Goal: Task Accomplishment & Management: Use online tool/utility

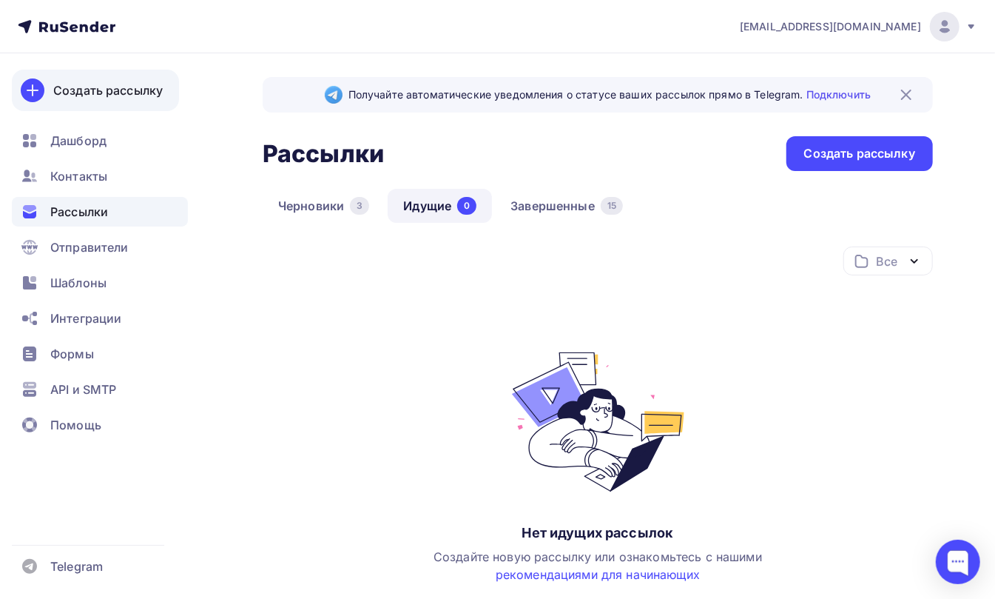
click at [81, 81] on div "Создать рассылку" at bounding box center [108, 90] width 110 height 18
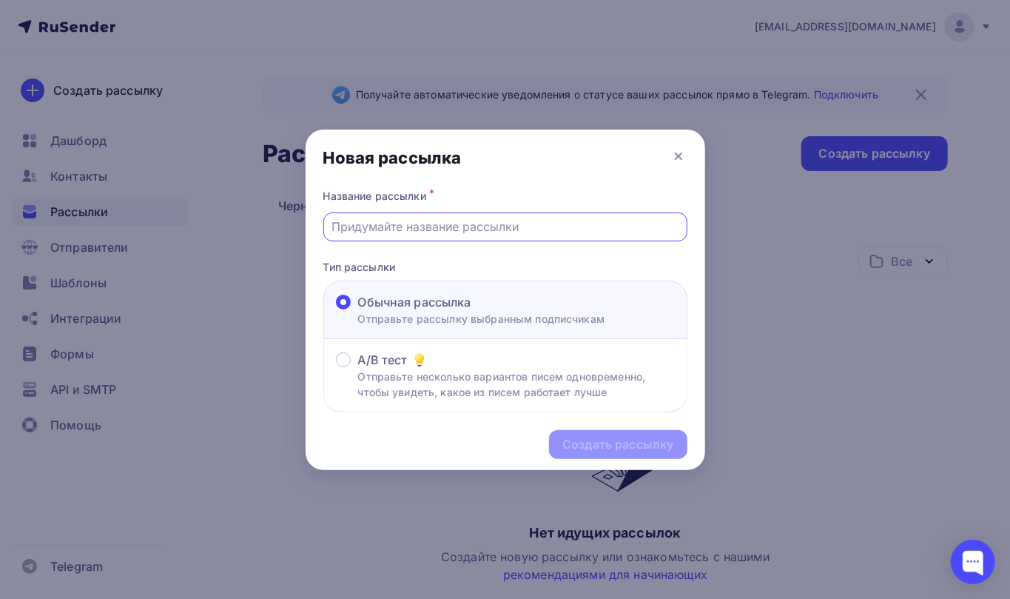
click at [405, 229] on input "text" at bounding box center [504, 227] width 347 height 18
type input "12334"
click at [587, 438] on div "Создать рассылку" at bounding box center [617, 444] width 111 height 17
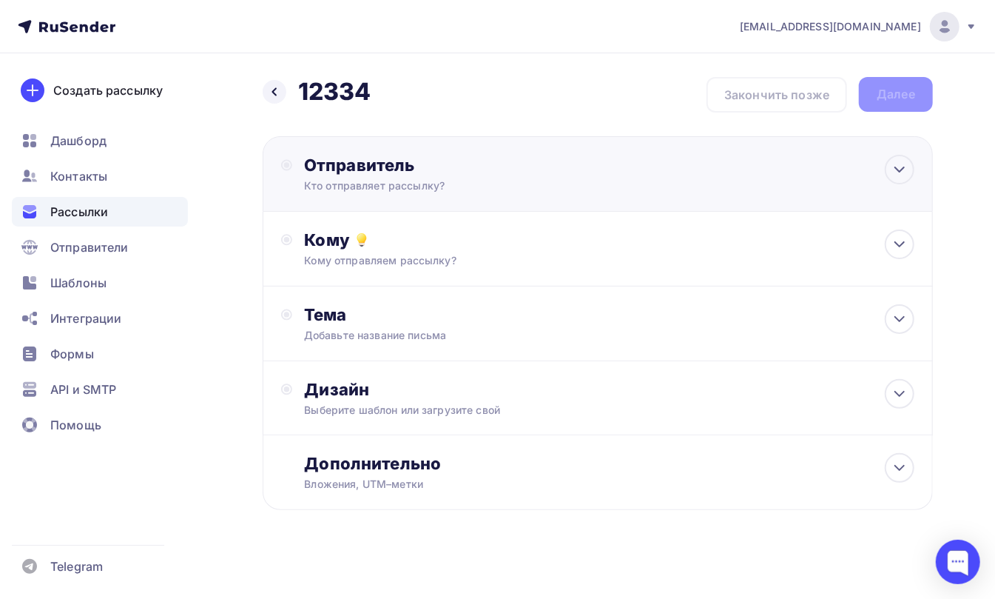
click at [326, 175] on div "Отправитель" at bounding box center [464, 165] width 320 height 21
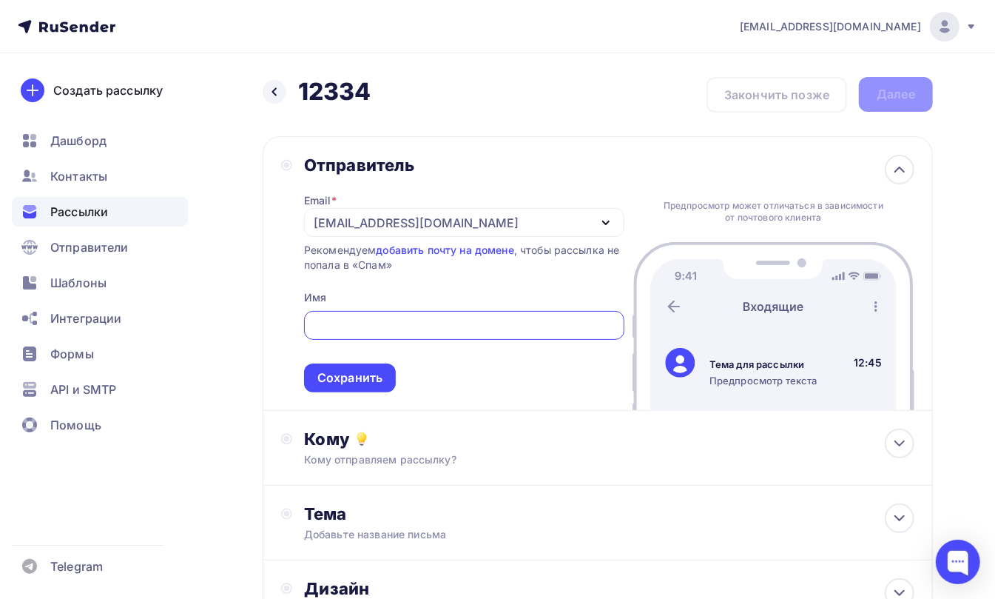
click at [346, 337] on div at bounding box center [464, 325] width 320 height 29
click at [351, 331] on input "text" at bounding box center [463, 326] width 303 height 18
type input "fgnhfdnn"
click at [352, 377] on div "Сохранить" at bounding box center [349, 377] width 65 height 17
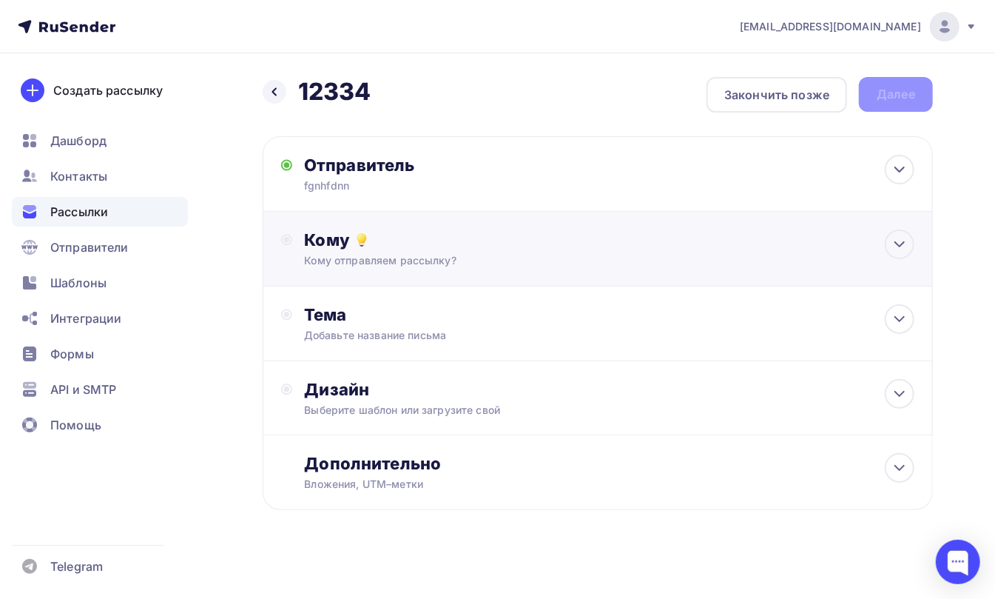
click at [327, 247] on div "Кому" at bounding box center [609, 239] width 610 height 21
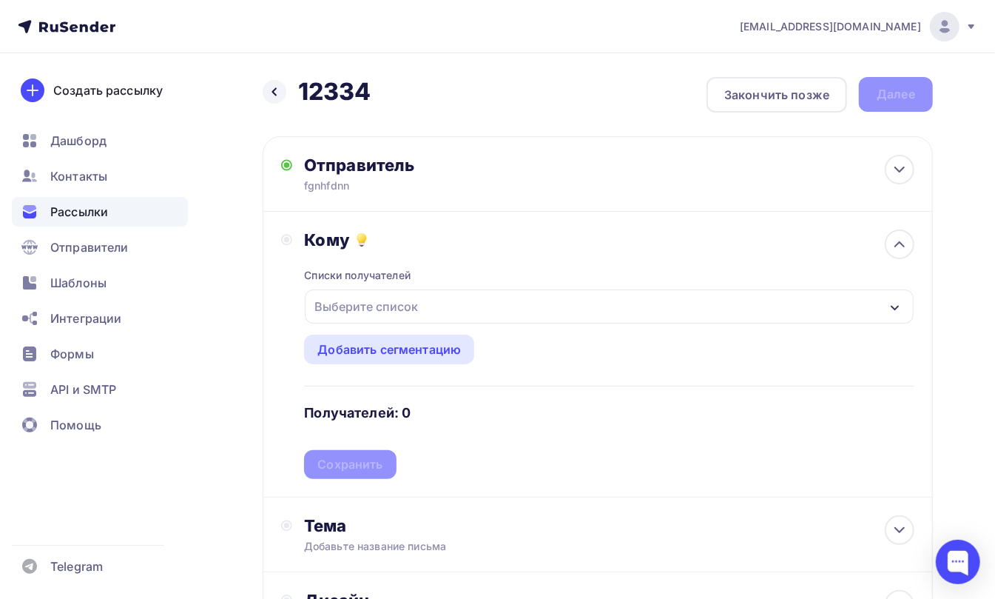
click at [333, 303] on div "Выберите список" at bounding box center [366, 306] width 115 height 27
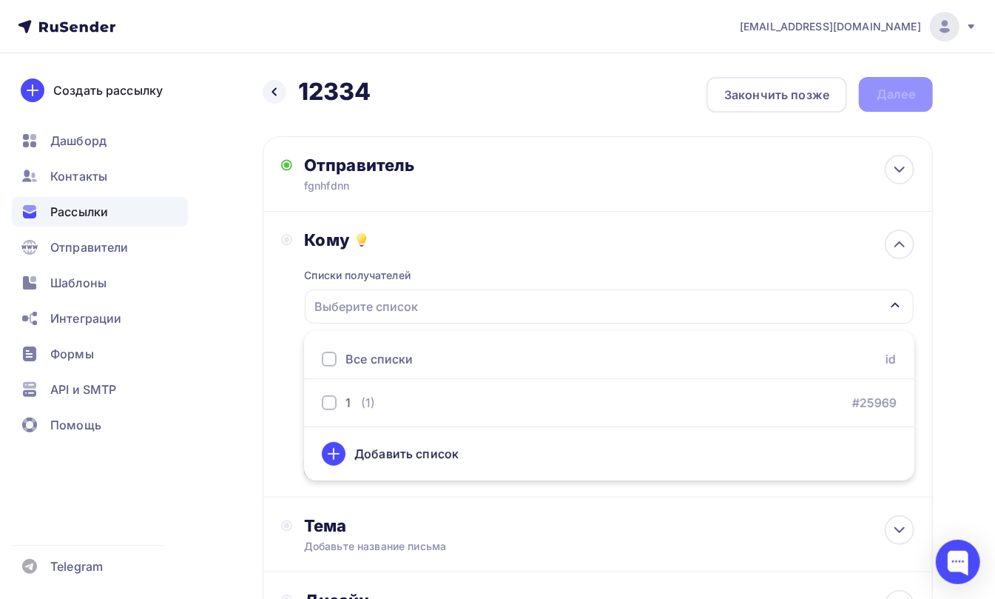
click at [327, 358] on div at bounding box center [329, 358] width 15 height 15
click at [285, 309] on div "Кому Списки получателей 1 Все списки id 1 (1) #25969 Добавить список Добавить с…" at bounding box center [597, 353] width 633 height 249
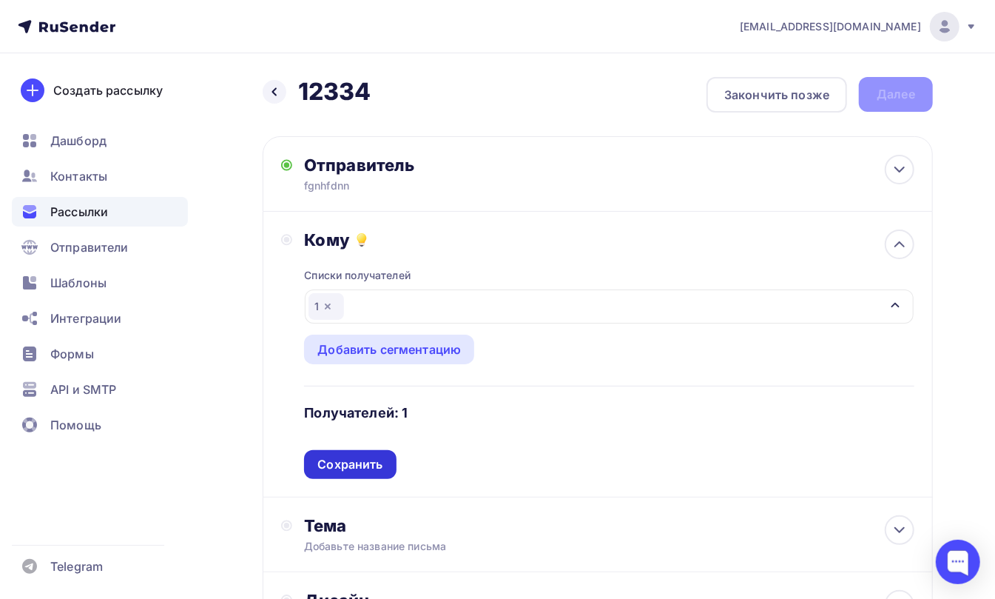
click at [340, 457] on div "Сохранить" at bounding box center [349, 464] width 65 height 17
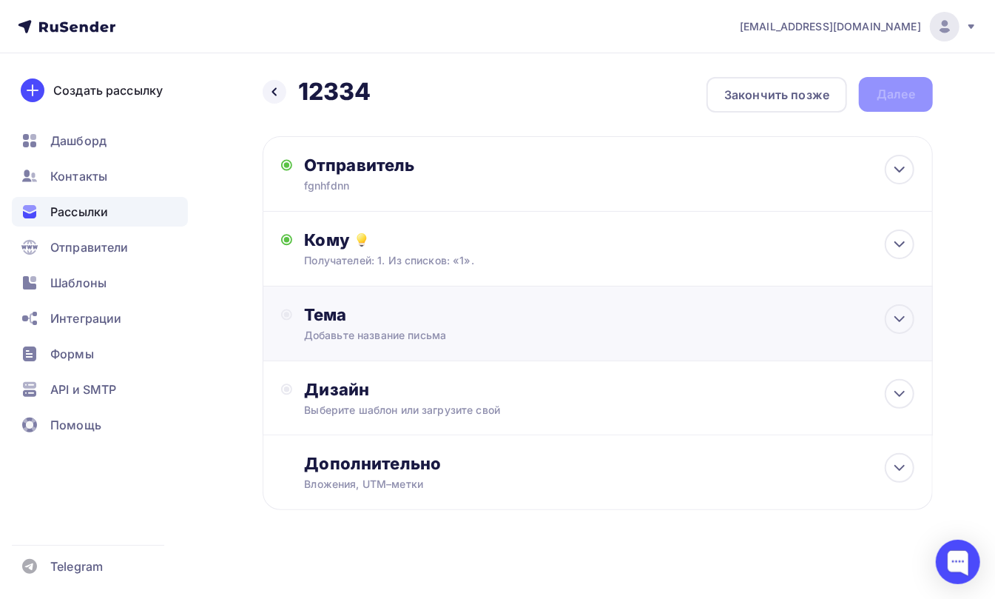
click at [324, 326] on div "Тема Добавьте название письма Тема * Рекомендуем использовать не более 150 симв…" at bounding box center [450, 323] width 292 height 38
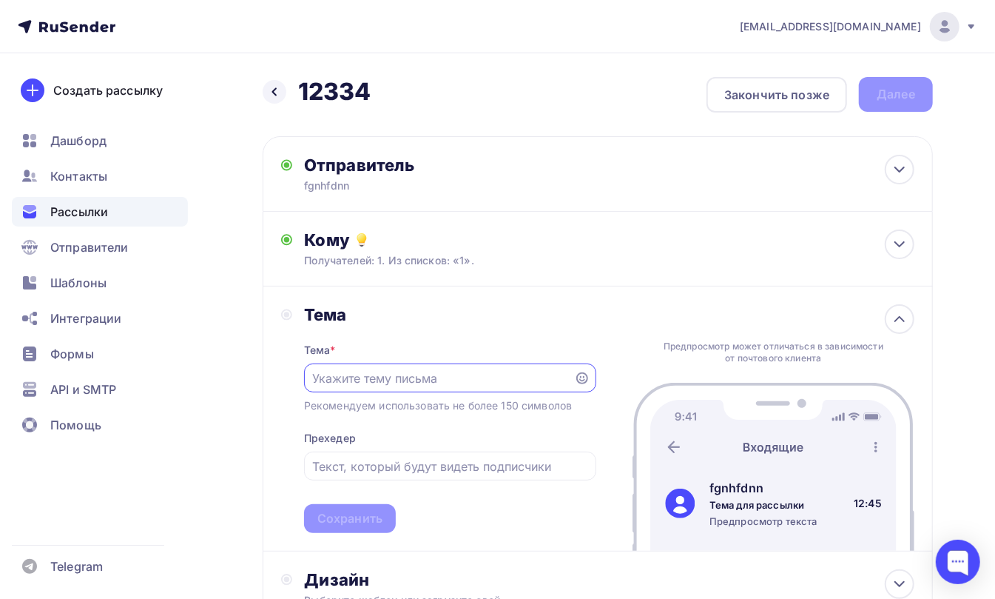
click at [362, 369] on input "text" at bounding box center [438, 378] width 253 height 18
click at [367, 379] on input "text" at bounding box center [438, 378] width 253 height 18
type input "nfnnggnfd"
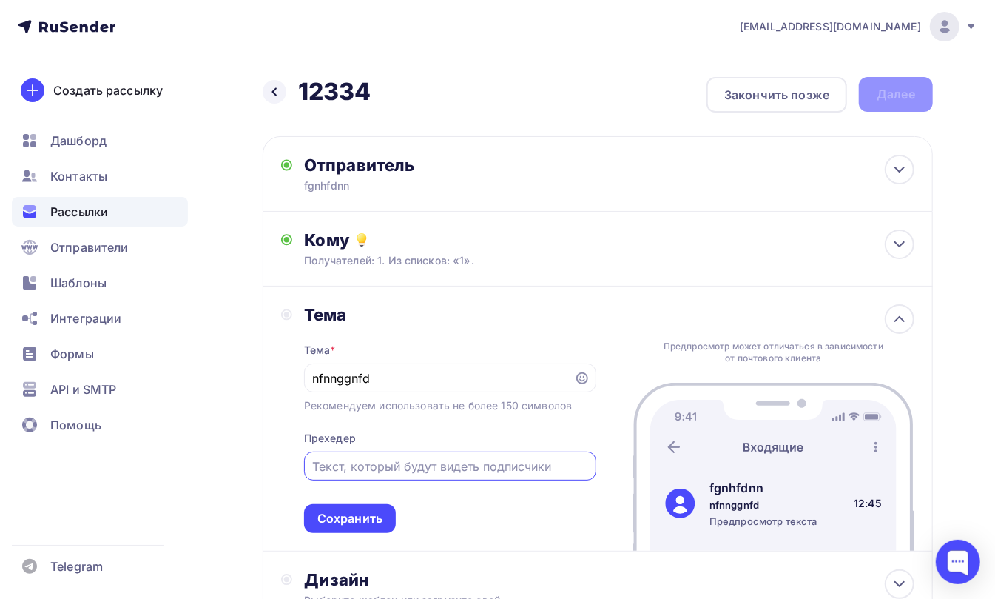
click at [357, 465] on input "text" at bounding box center [449, 466] width 275 height 18
type input "gnfnndfnfn"
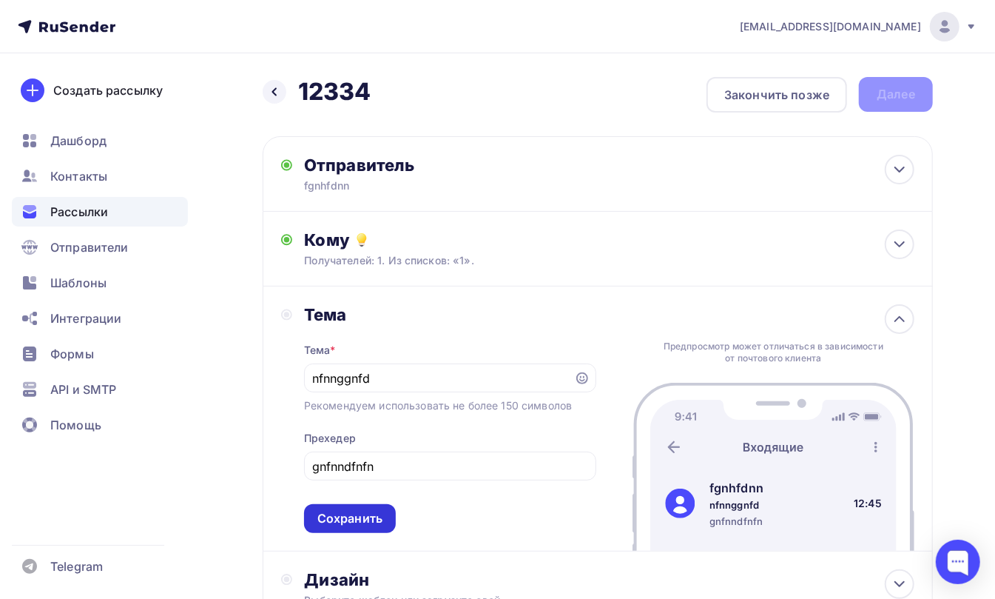
click at [349, 521] on div "Сохранить" at bounding box center [349, 518] width 65 height 17
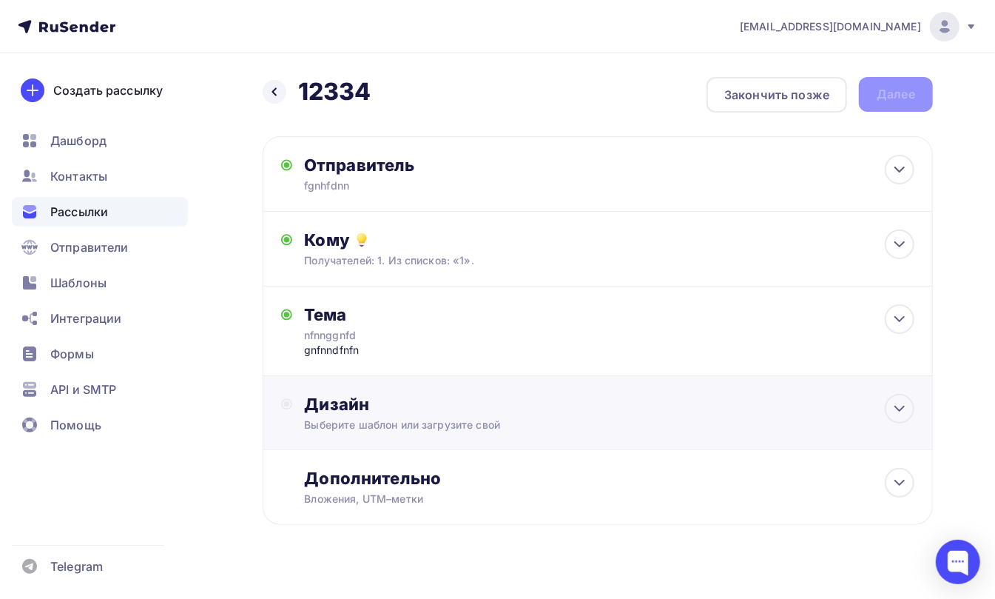
click at [362, 408] on div "Дизайн" at bounding box center [609, 404] width 610 height 21
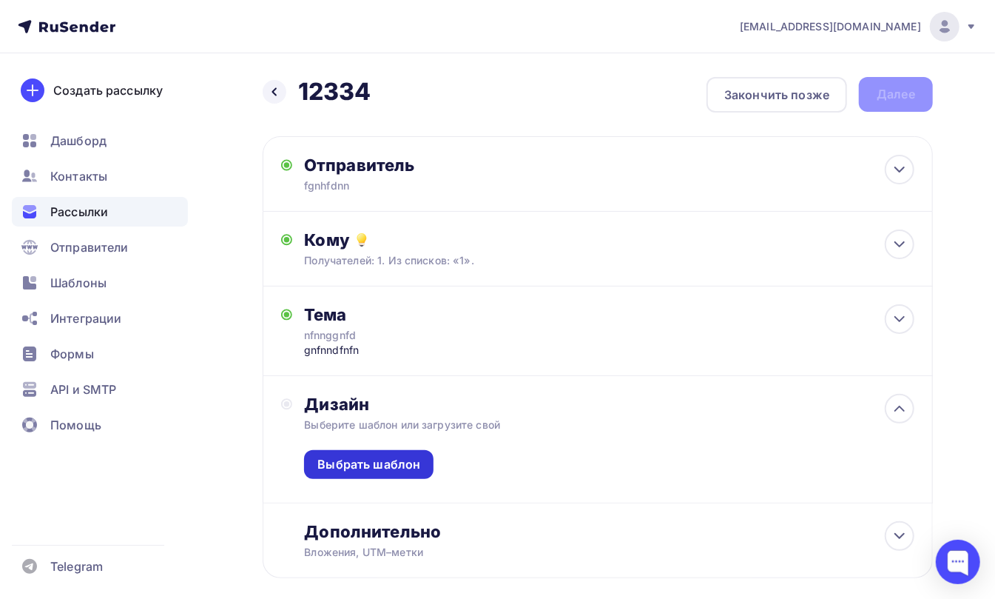
click at [342, 465] on div "Выбрать шаблон" at bounding box center [368, 464] width 103 height 17
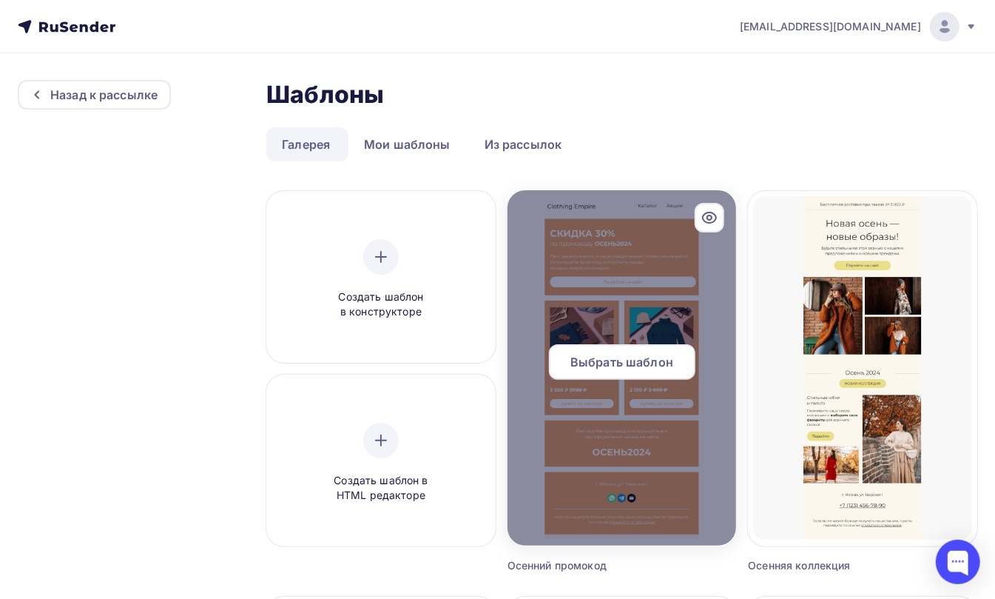
click at [614, 362] on span "Выбрать шаблон" at bounding box center [621, 362] width 103 height 18
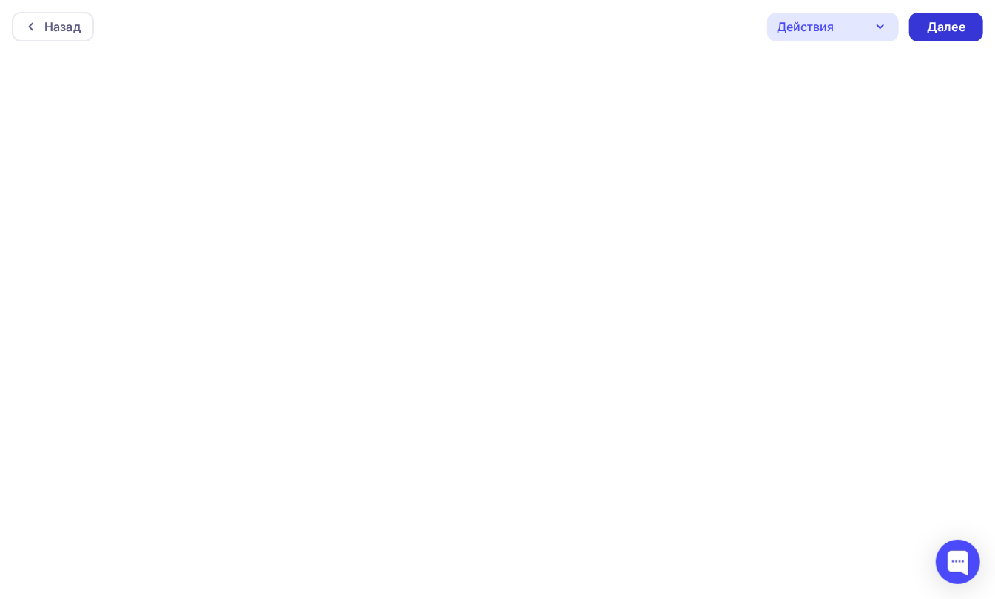
click at [957, 21] on div "Далее" at bounding box center [946, 26] width 38 height 17
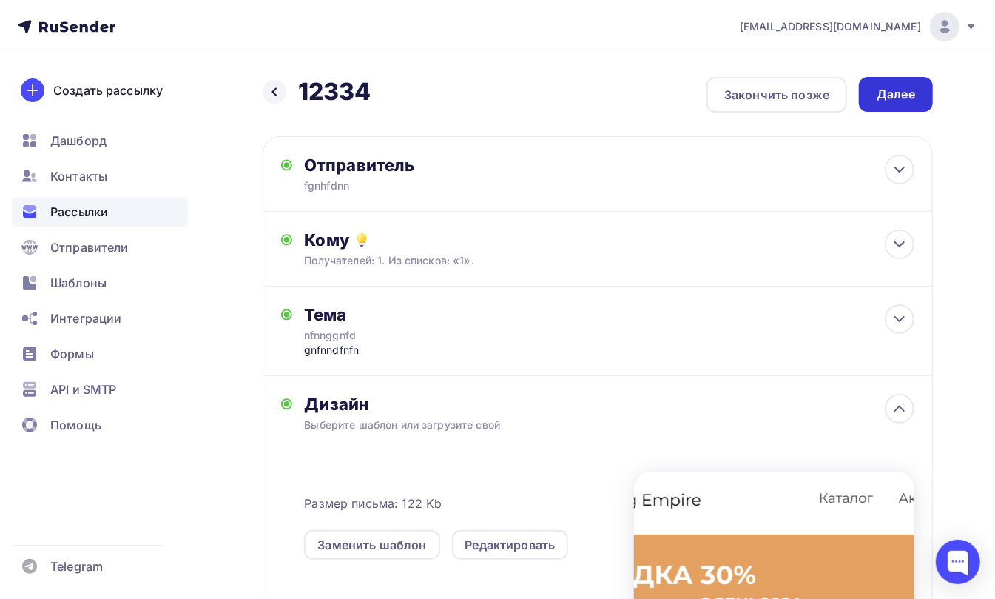
click at [889, 92] on div "Далее" at bounding box center [896, 94] width 38 height 17
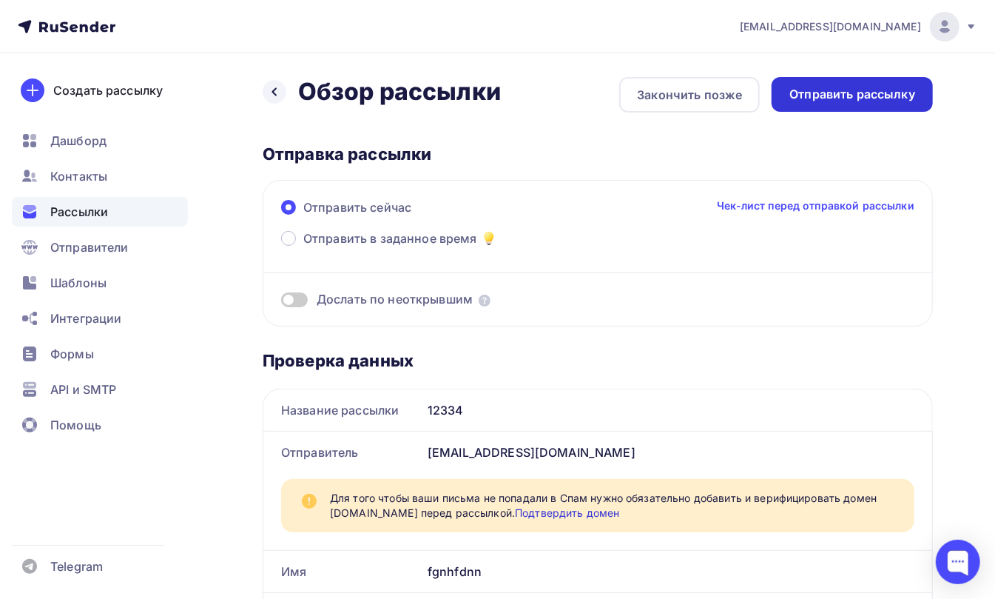
click at [877, 86] on div "Отправить рассылку" at bounding box center [852, 94] width 126 height 17
